Goal: Task Accomplishment & Management: Use online tool/utility

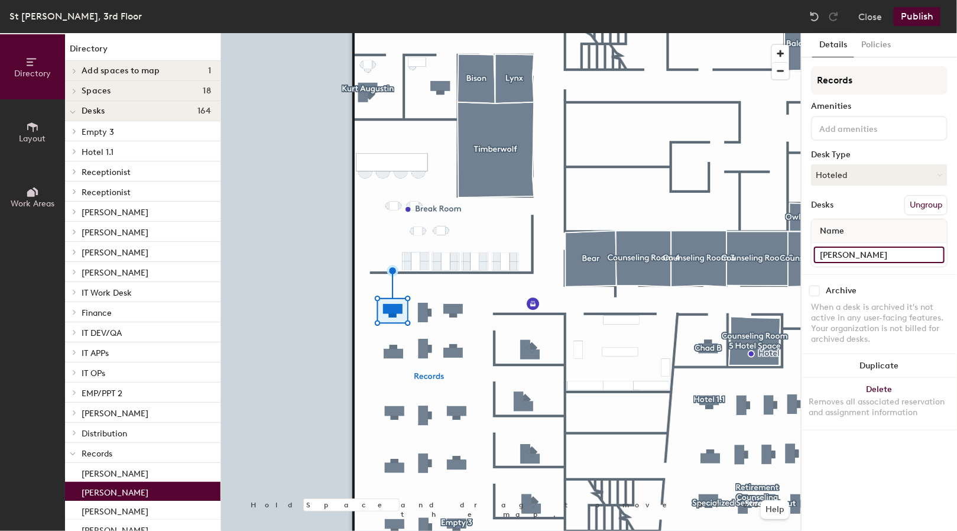
click at [906, 254] on input "Connie Gadow" at bounding box center [879, 254] width 131 height 17
paste input "[PERSON_NAME]"
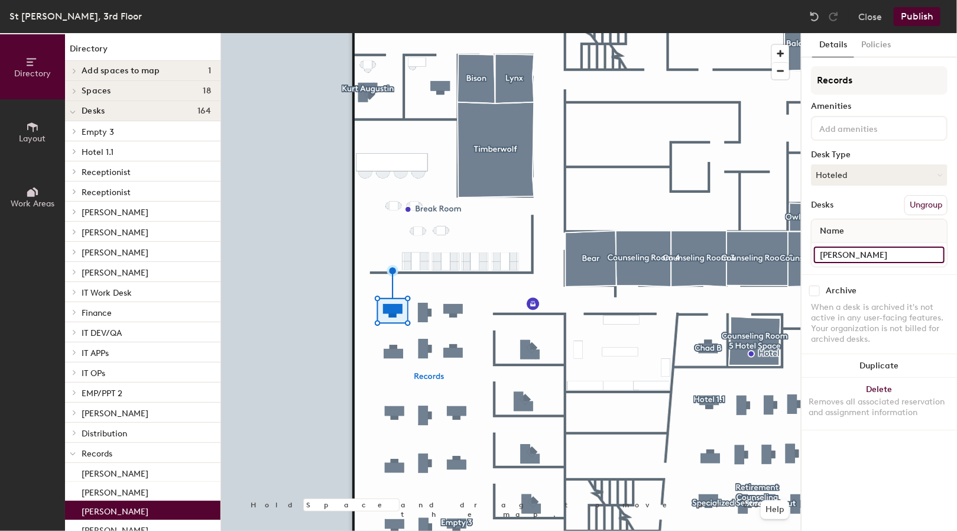
type input "[PERSON_NAME]"
click at [910, 17] on button "Publish" at bounding box center [917, 16] width 47 height 19
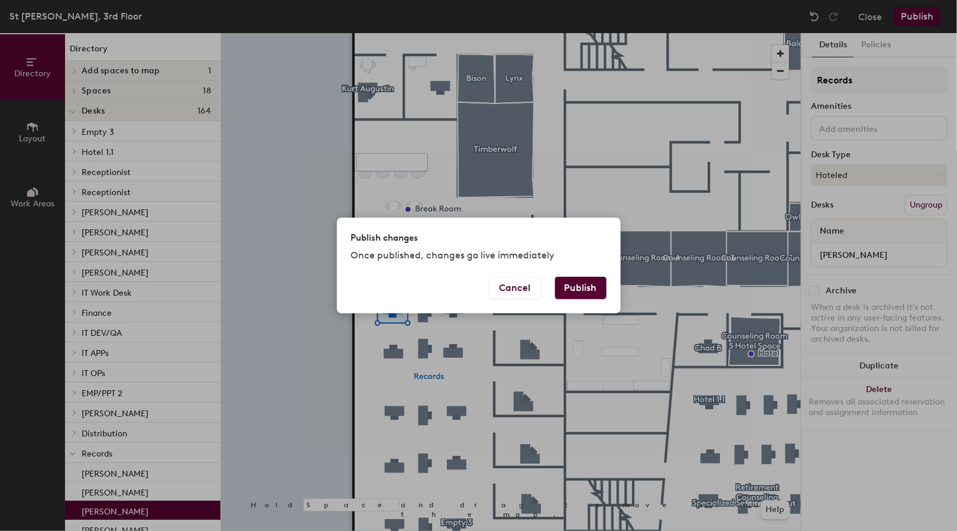
click at [586, 285] on button "Publish" at bounding box center [580, 288] width 51 height 22
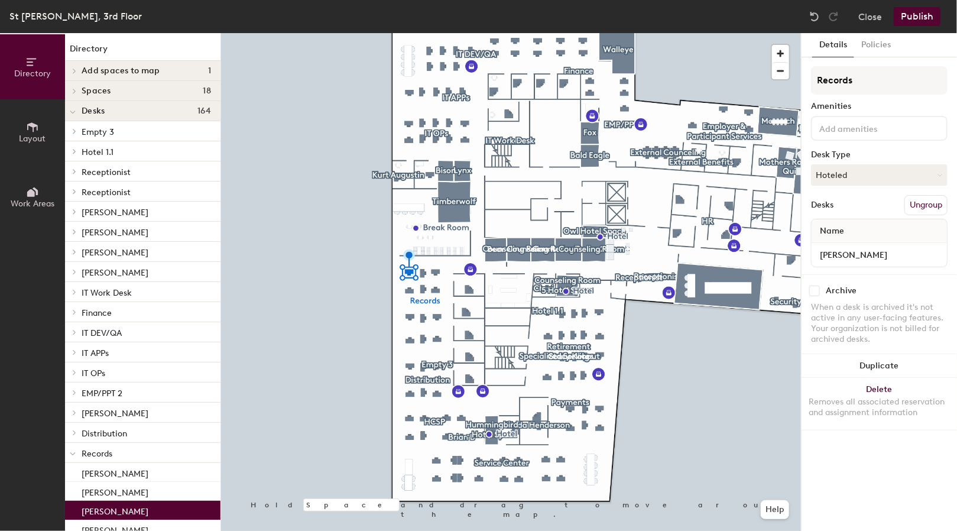
click at [932, 206] on button "Ungroup" at bounding box center [925, 205] width 43 height 20
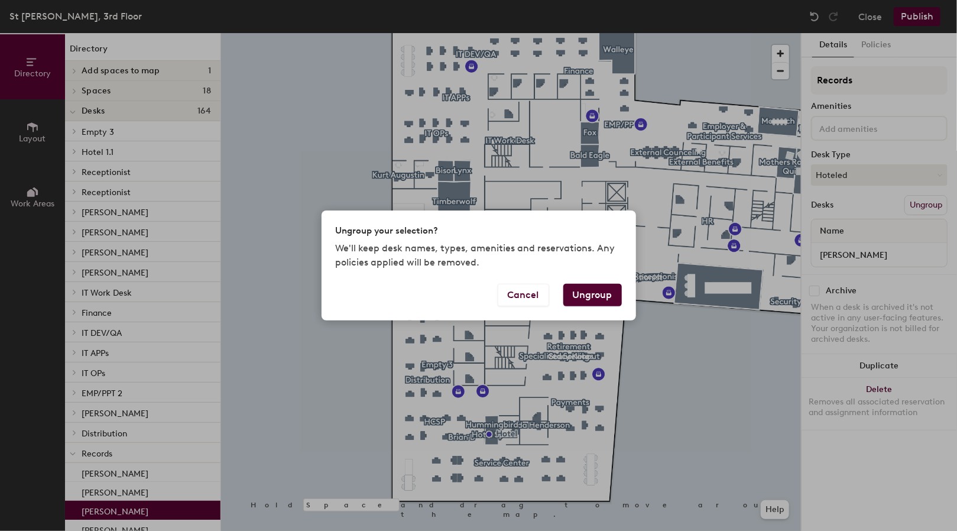
click at [603, 295] on button "Ungroup" at bounding box center [592, 295] width 59 height 22
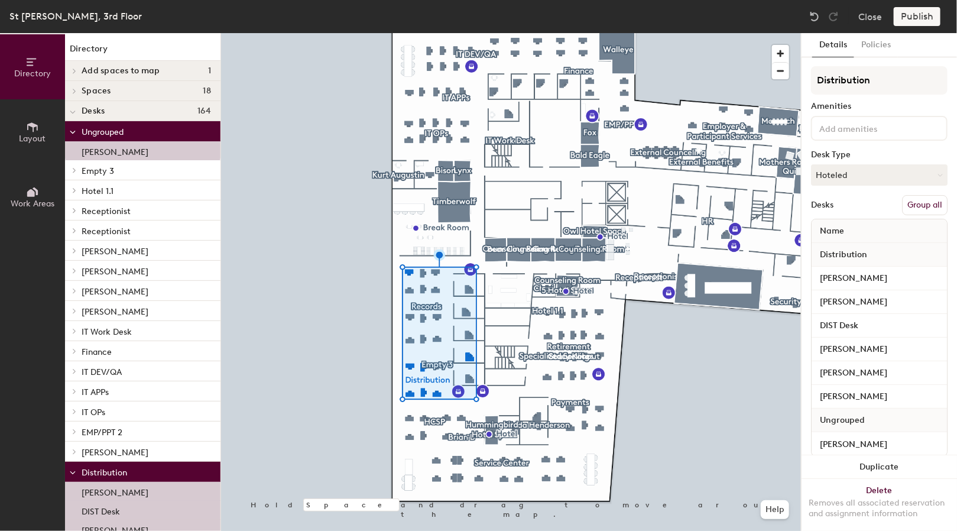
click at [919, 206] on button "Group all" at bounding box center [925, 205] width 46 height 20
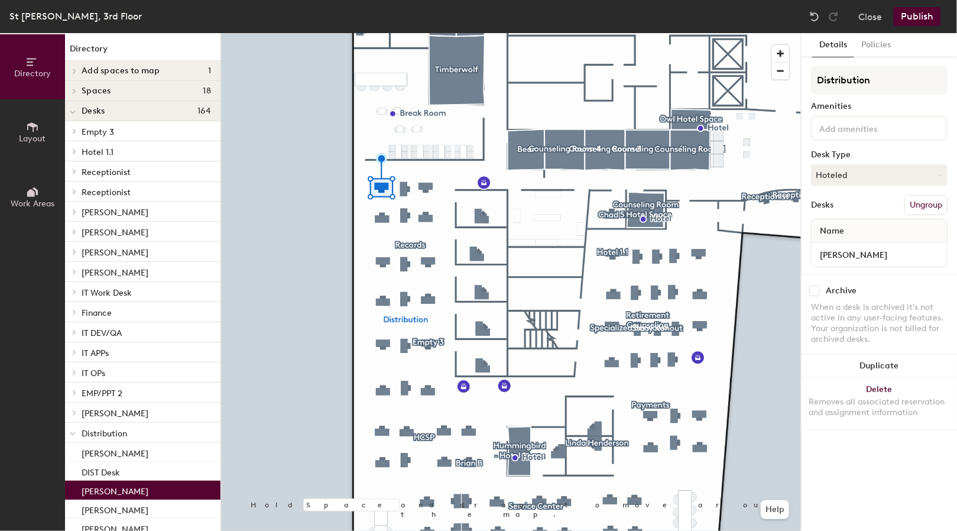
click at [918, 203] on button "Ungroup" at bounding box center [925, 205] width 43 height 20
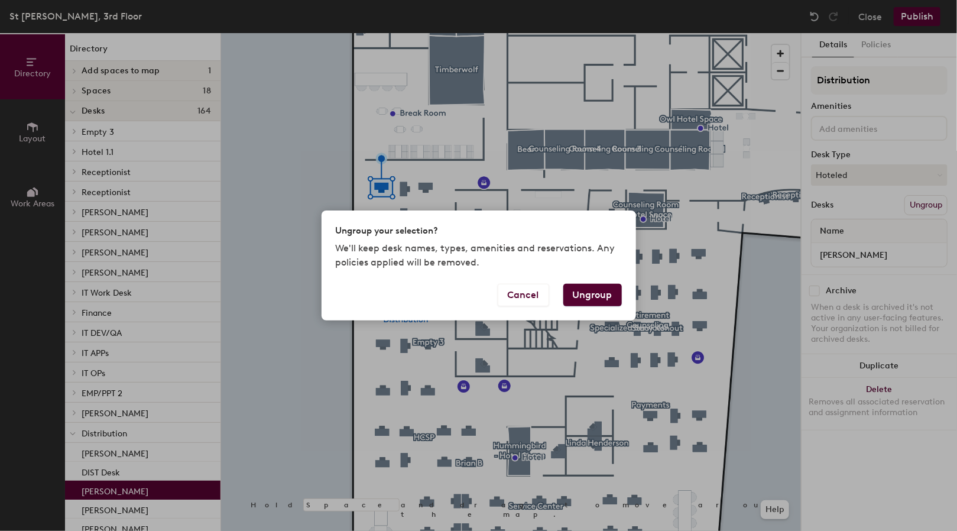
click at [595, 290] on button "Ungroup" at bounding box center [592, 295] width 59 height 22
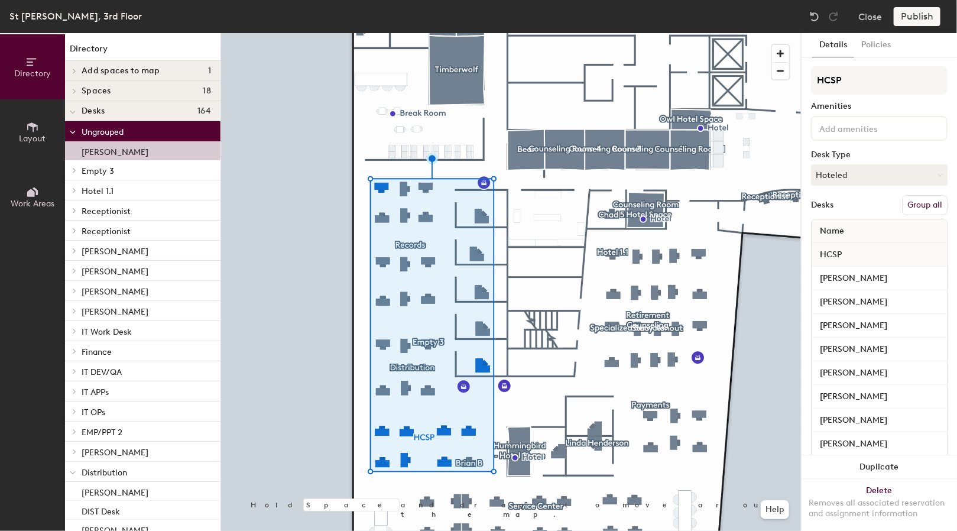
click at [920, 204] on button "Group all" at bounding box center [925, 205] width 46 height 20
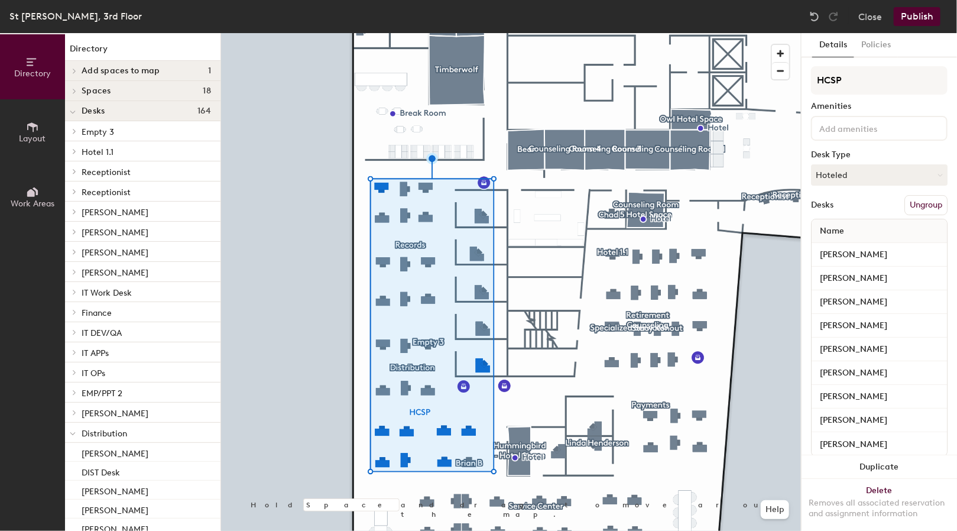
click at [505, 33] on div at bounding box center [511, 33] width 580 height 0
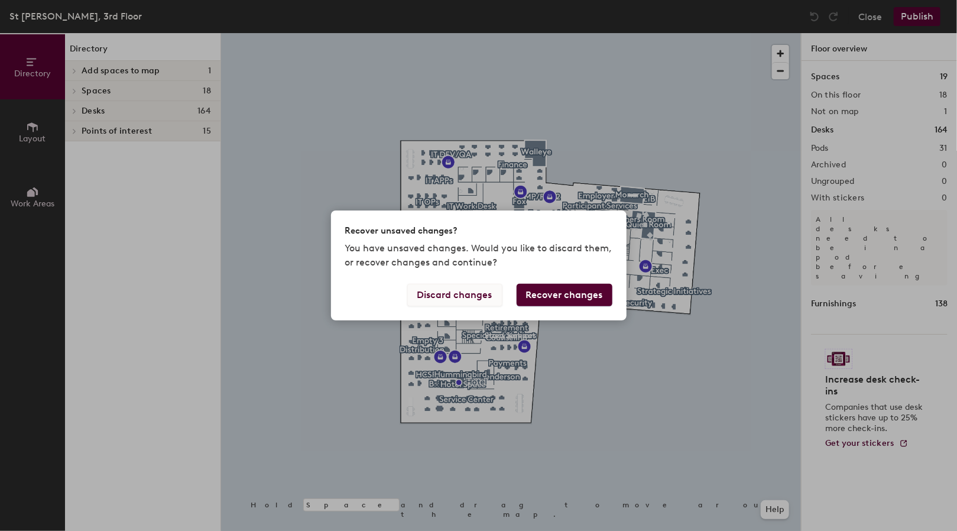
click at [481, 292] on button "Discard changes" at bounding box center [454, 295] width 95 height 22
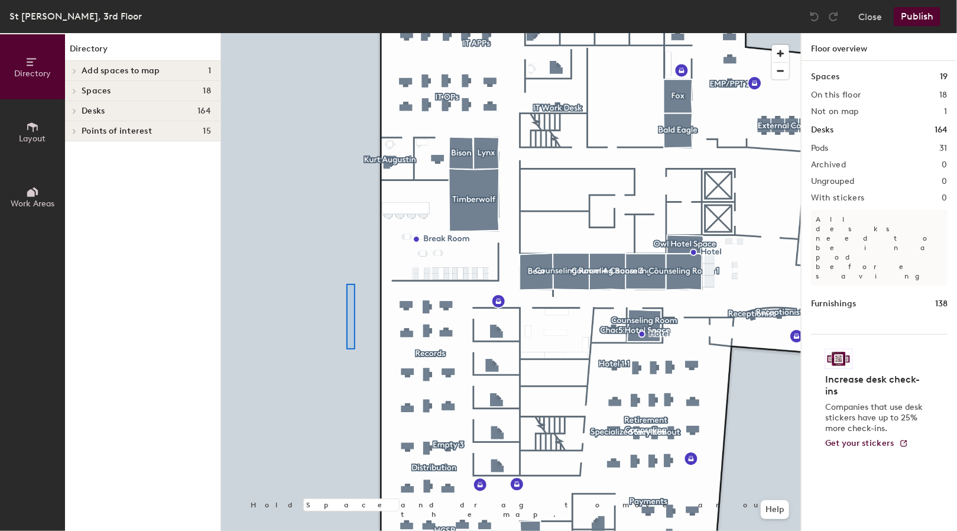
click at [346, 33] on div at bounding box center [511, 33] width 580 height 0
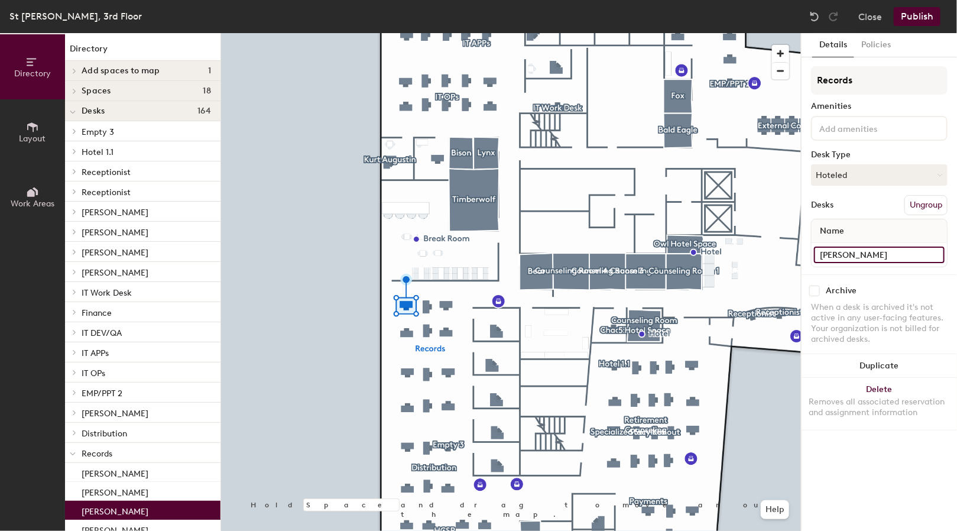
click at [895, 255] on input "[PERSON_NAME]" at bounding box center [879, 254] width 131 height 17
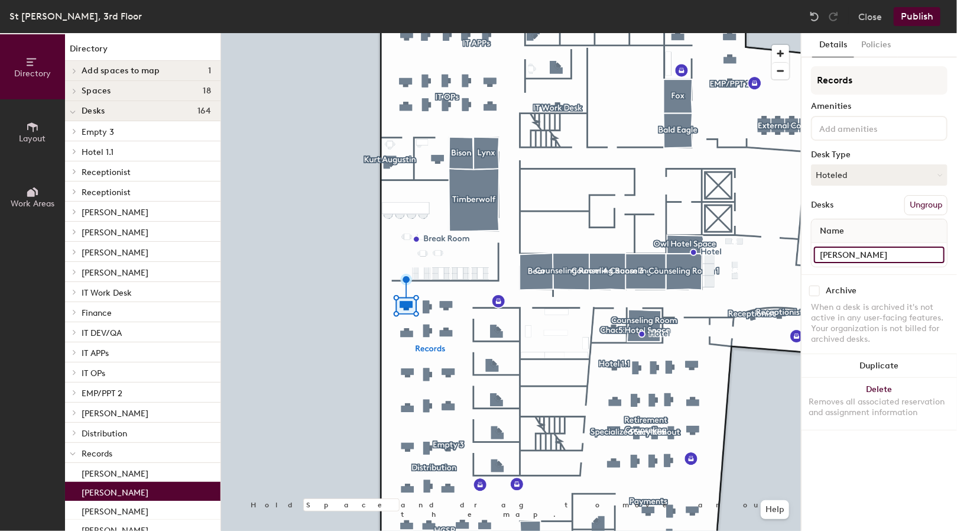
type input "[PERSON_NAME]"
click at [865, 285] on div "Archive" at bounding box center [879, 290] width 137 height 11
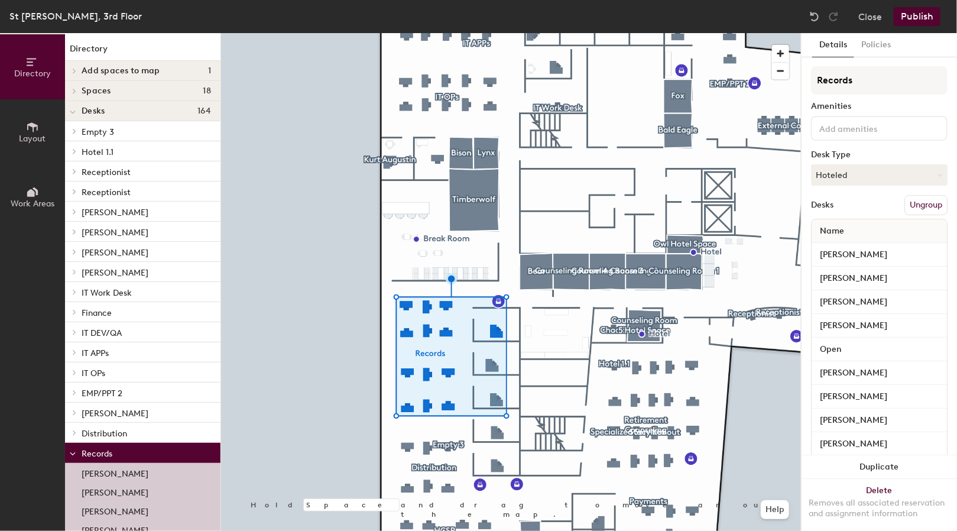
click at [918, 207] on button "Ungroup" at bounding box center [925, 205] width 43 height 20
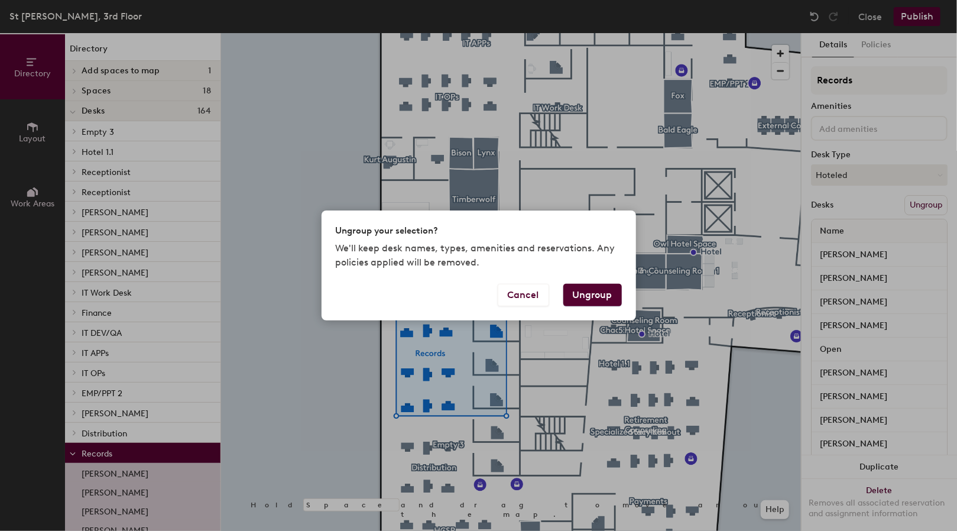
click at [599, 295] on button "Ungroup" at bounding box center [592, 295] width 59 height 22
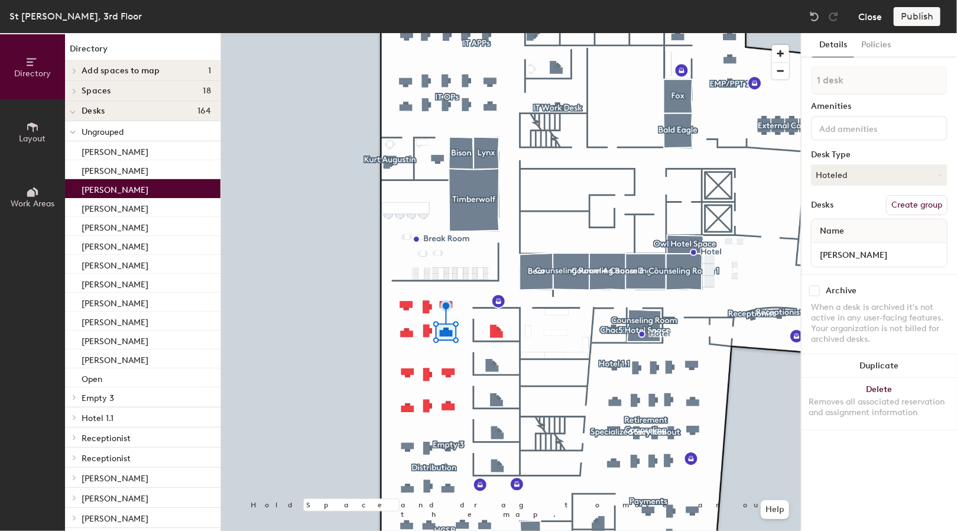
click at [877, 18] on button "Close" at bounding box center [870, 16] width 24 height 19
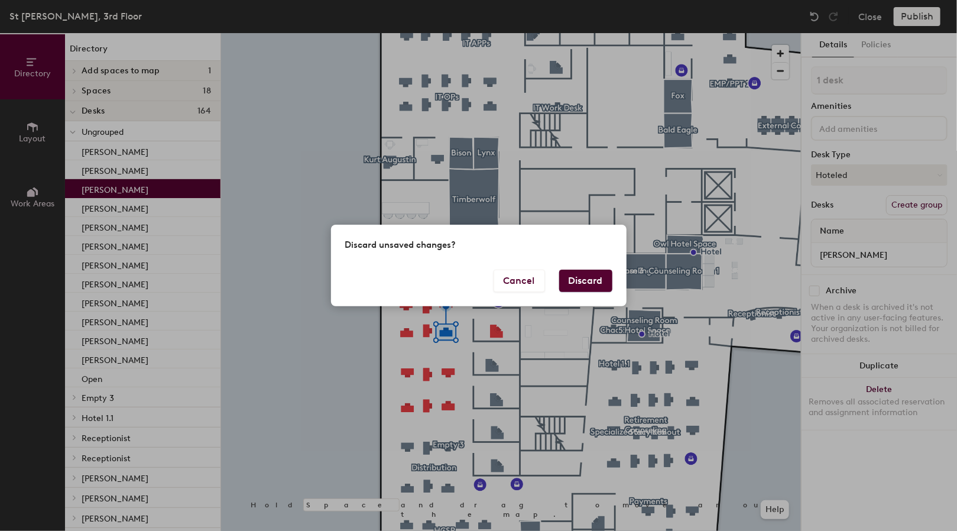
click at [594, 278] on button "Discard" at bounding box center [585, 280] width 53 height 22
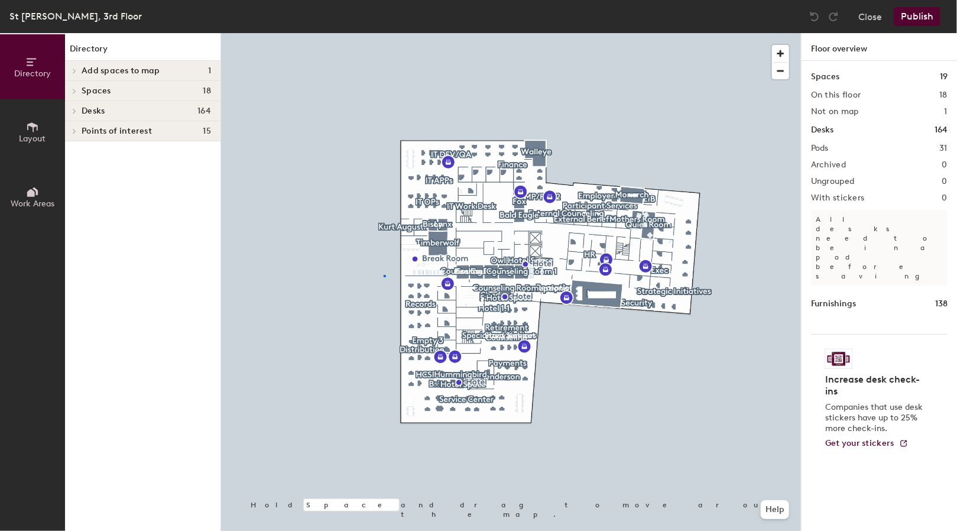
click at [384, 33] on div at bounding box center [511, 33] width 580 height 0
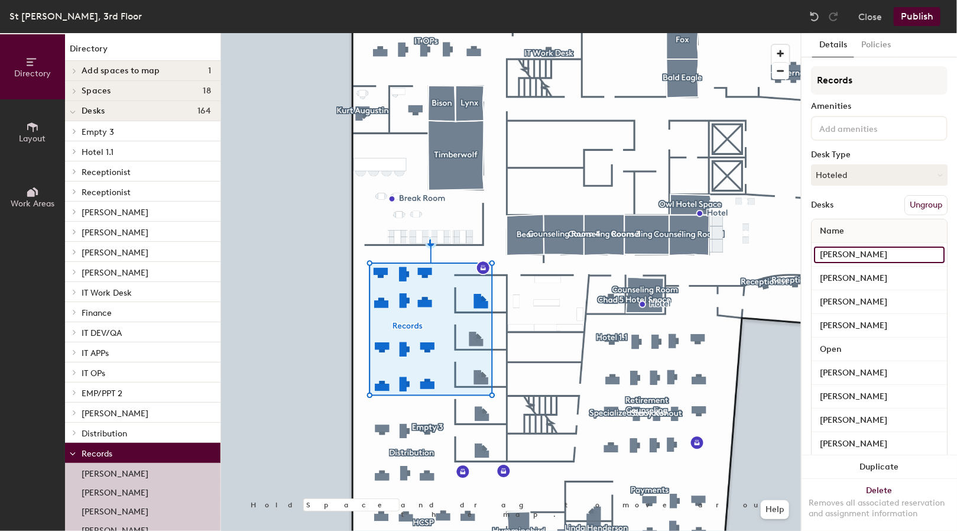
click at [870, 250] on input "[PERSON_NAME]" at bounding box center [879, 254] width 131 height 17
type input "[PERSON_NAME]"
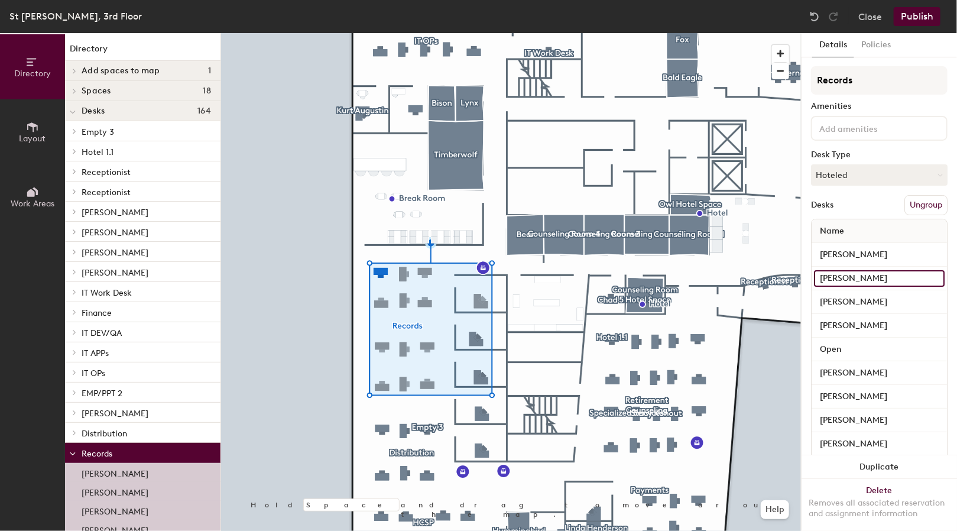
click at [863, 277] on input "[PERSON_NAME]" at bounding box center [879, 278] width 131 height 17
type input "Empty"
click at [913, 19] on button "Publish" at bounding box center [917, 16] width 47 height 19
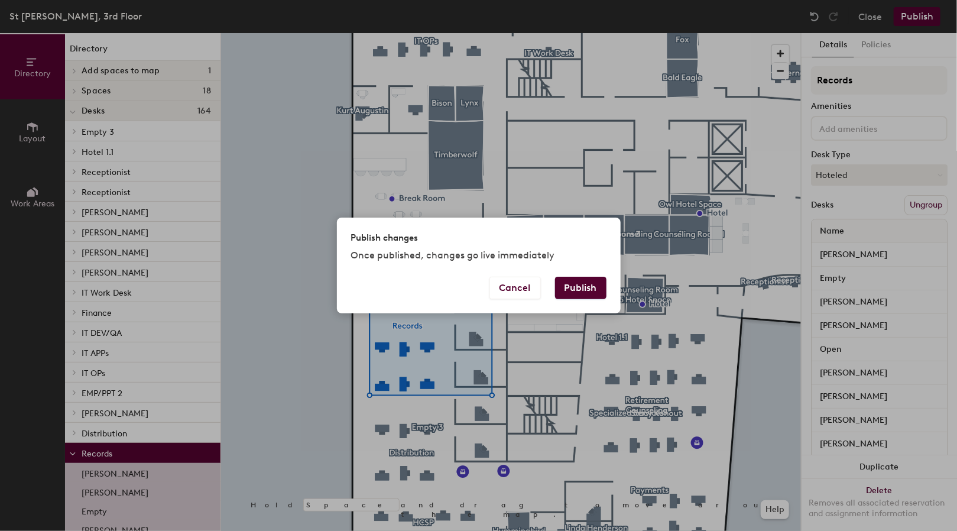
click at [580, 285] on button "Publish" at bounding box center [580, 288] width 51 height 22
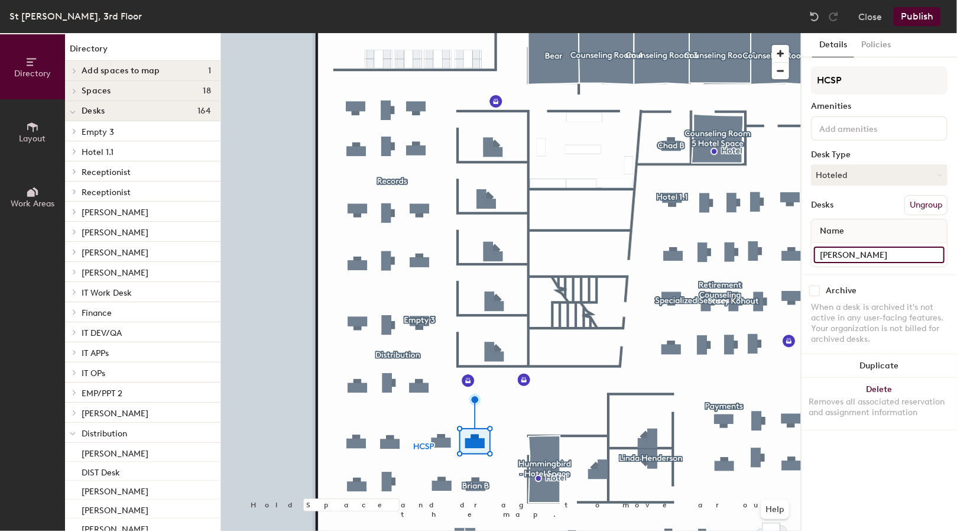
click at [909, 251] on input "[PERSON_NAME]" at bounding box center [879, 254] width 131 height 17
type input "[PERSON_NAME]"
click at [888, 249] on input "[PERSON_NAME]" at bounding box center [879, 254] width 131 height 17
type input "[PERSON_NAME]"
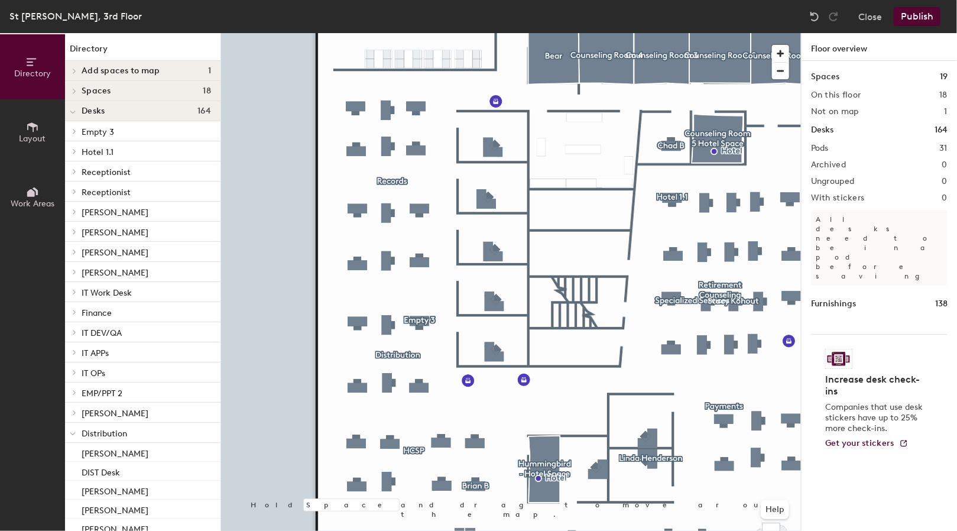
click at [908, 18] on button "Publish" at bounding box center [917, 16] width 47 height 19
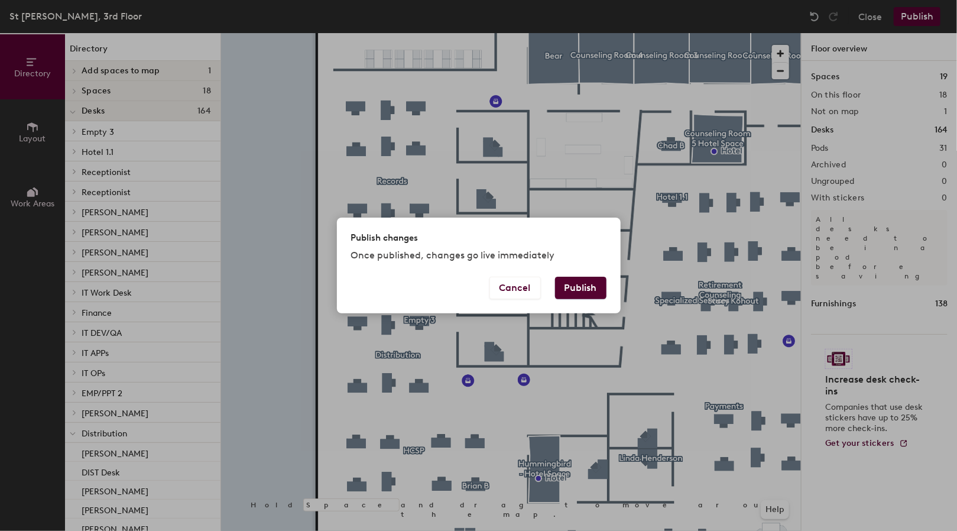
click at [575, 281] on button "Publish" at bounding box center [580, 288] width 51 height 22
